Goal: Information Seeking & Learning: Learn about a topic

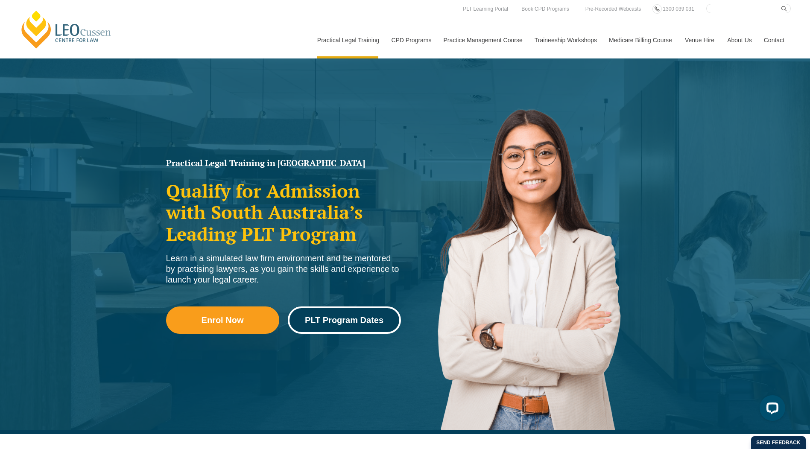
click at [335, 314] on link "PLT Program Dates" at bounding box center [344, 319] width 113 height 27
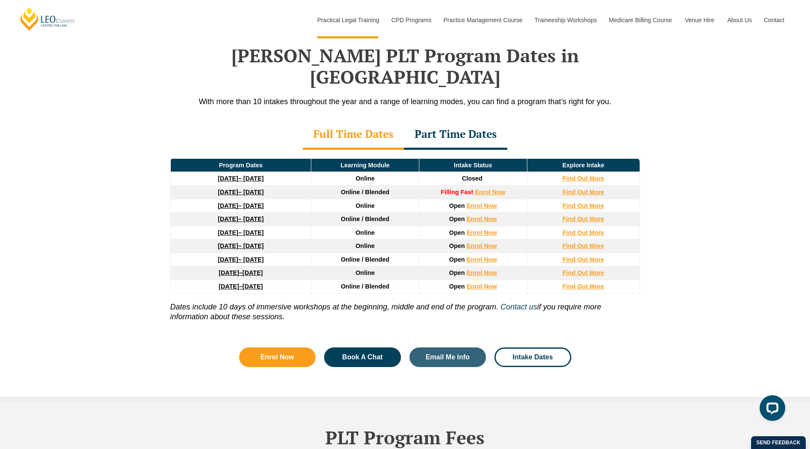
scroll to position [1101, 0]
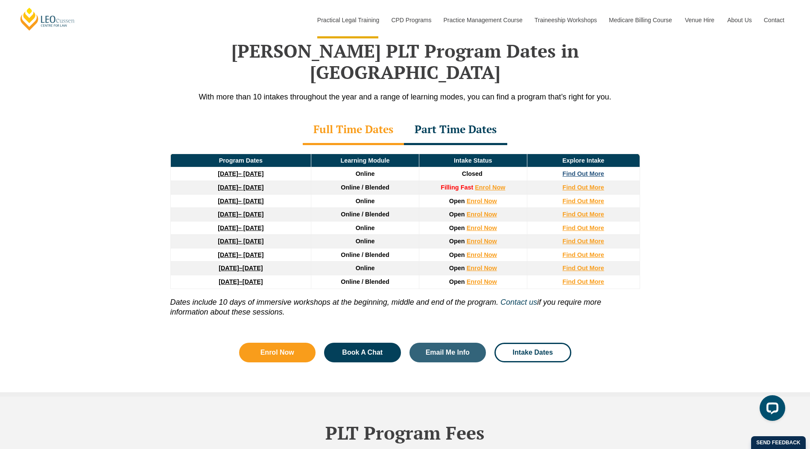
click at [589, 170] on strong "Find Out More" at bounding box center [583, 173] width 42 height 7
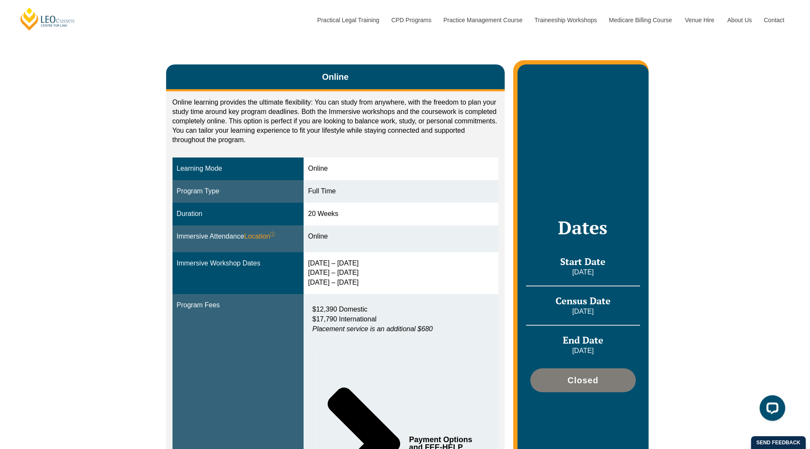
scroll to position [128, 0]
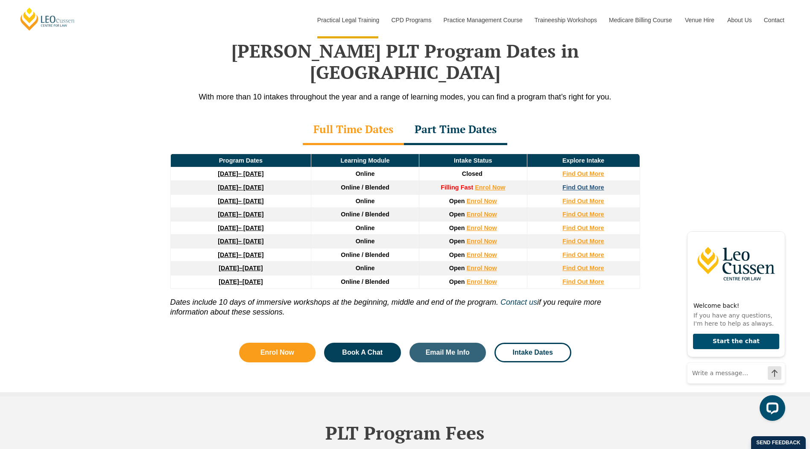
click at [577, 184] on strong "Find Out More" at bounding box center [583, 187] width 42 height 7
